Goal: Find specific page/section: Find specific page/section

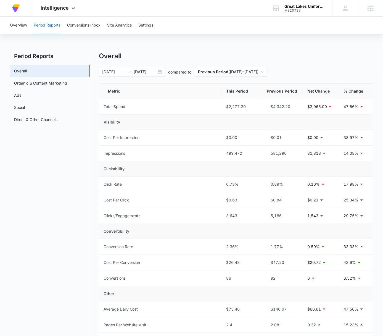
click at [237, 47] on div "Overview Period Reports Conversions Inbox Site Analytics Settings Period Report…" at bounding box center [191, 251] width 383 height 469
click at [292, 45] on div "Overview Period Reports Conversions Inbox Site Analytics Settings Period Report…" at bounding box center [191, 251] width 383 height 469
click at [238, 11] on div "At Volusion, we work hard to foster a great work environment where everyone fee…" at bounding box center [191, 8] width 383 height 17
click at [249, 12] on div "At Volusion, we work hard to foster a great work environment where everyone fee…" at bounding box center [191, 8] width 383 height 17
click at [297, 11] on div "M320736" at bounding box center [304, 11] width 40 height 4
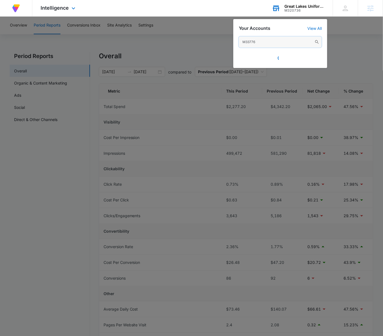
click at [269, 45] on input "M33776" at bounding box center [280, 41] width 83 height 11
click at [271, 43] on input "M33776" at bounding box center [280, 41] width 83 height 11
click at [291, 42] on input "M33776" at bounding box center [280, 41] width 83 height 11
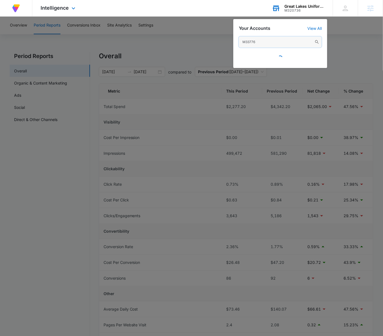
click at [291, 42] on input "M33776" at bounding box center [280, 41] width 83 height 11
paste input "Integris"
type input "Integris"
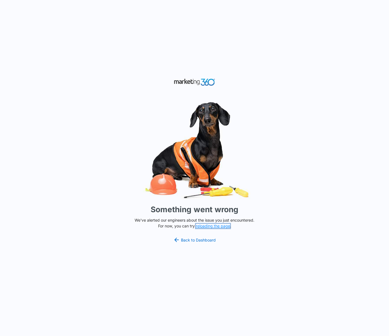
click at [218, 226] on button "reloading the page" at bounding box center [213, 226] width 34 height 4
click at [191, 242] on link "Back to Dashboard" at bounding box center [194, 239] width 43 height 7
click at [274, 81] on div "Something went wrong We've alerted our engineers about the issue you just encou…" at bounding box center [194, 168] width 389 height 336
drag, startPoint x: 294, startPoint y: 57, endPoint x: 302, endPoint y: 53, distance: 8.8
click at [294, 57] on div "Something went wrong We've alerted our engineers about the issue you just encou…" at bounding box center [194, 168] width 389 height 336
